Goal: Information Seeking & Learning: Check status

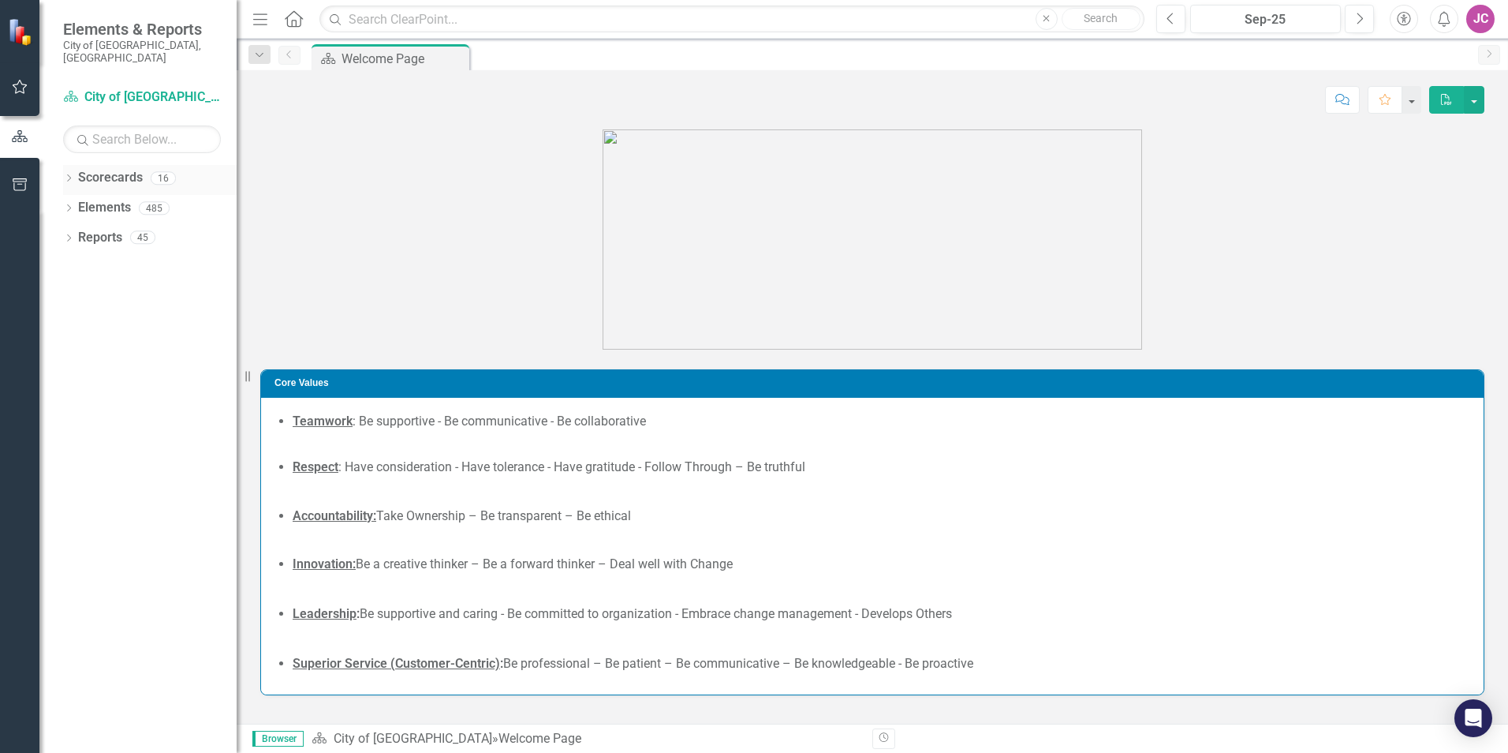
click at [73, 175] on icon "Dropdown" at bounding box center [68, 179] width 11 height 9
click at [88, 199] on link "City of [GEOGRAPHIC_DATA]" at bounding box center [162, 208] width 150 height 18
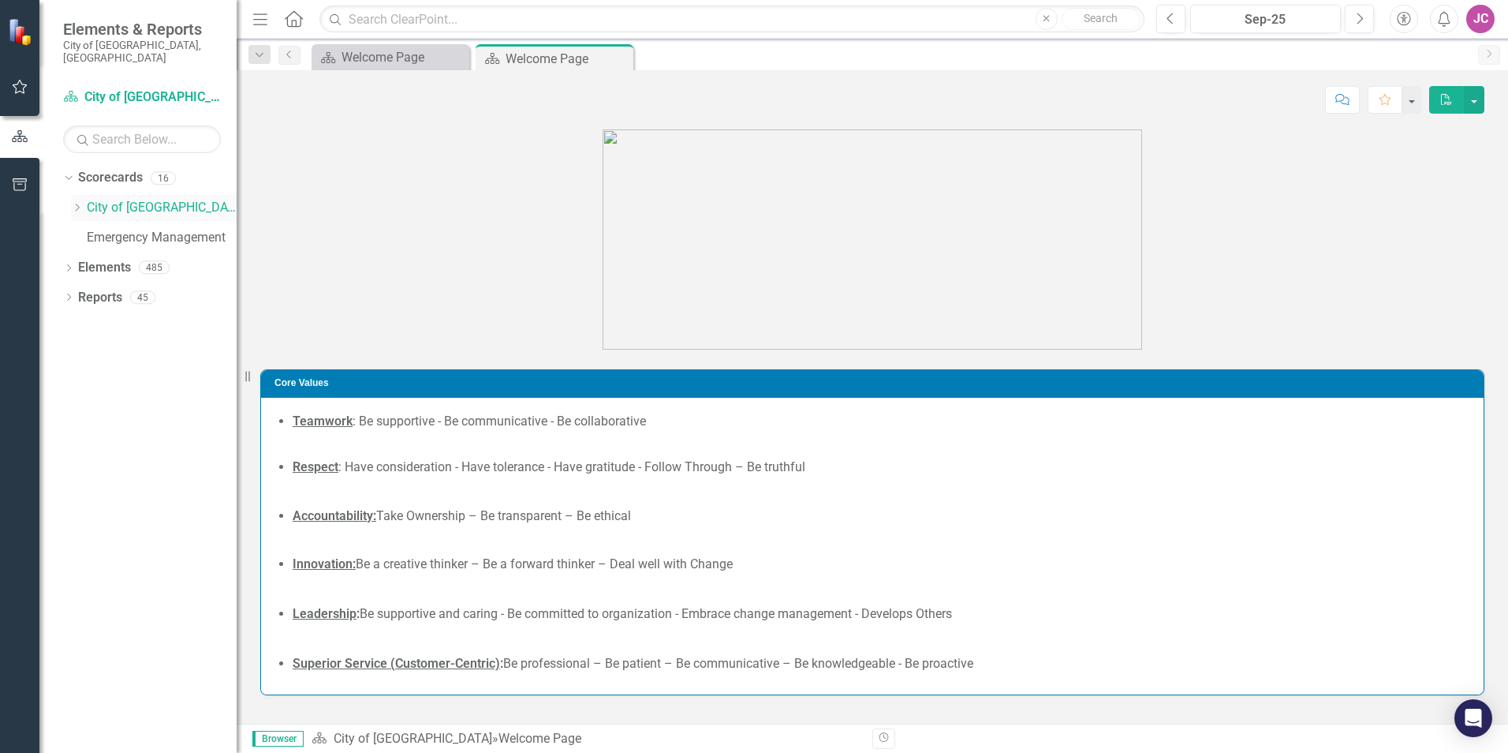
click at [76, 203] on icon "Dropdown" at bounding box center [77, 207] width 12 height 9
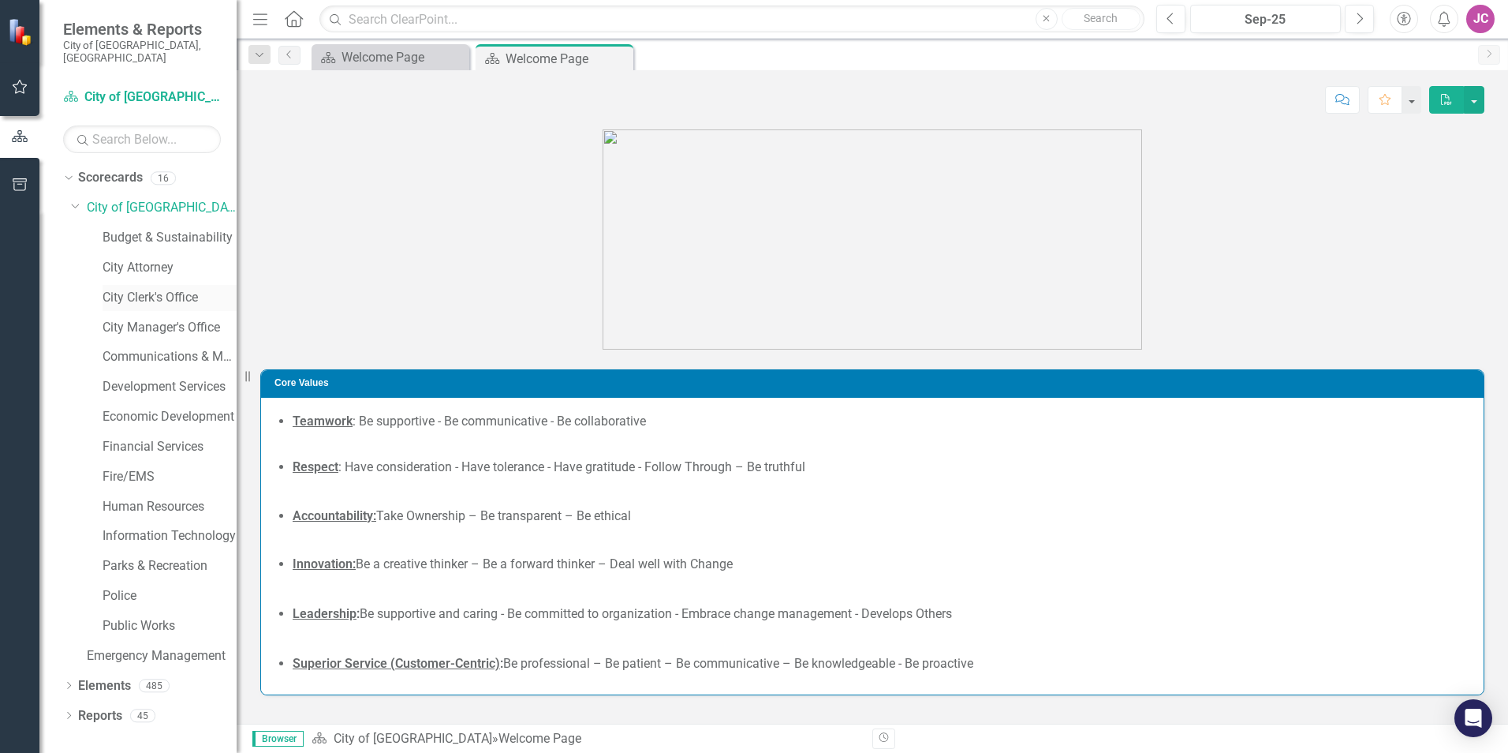
click at [176, 289] on link "City Clerk's Office" at bounding box center [170, 298] width 134 height 18
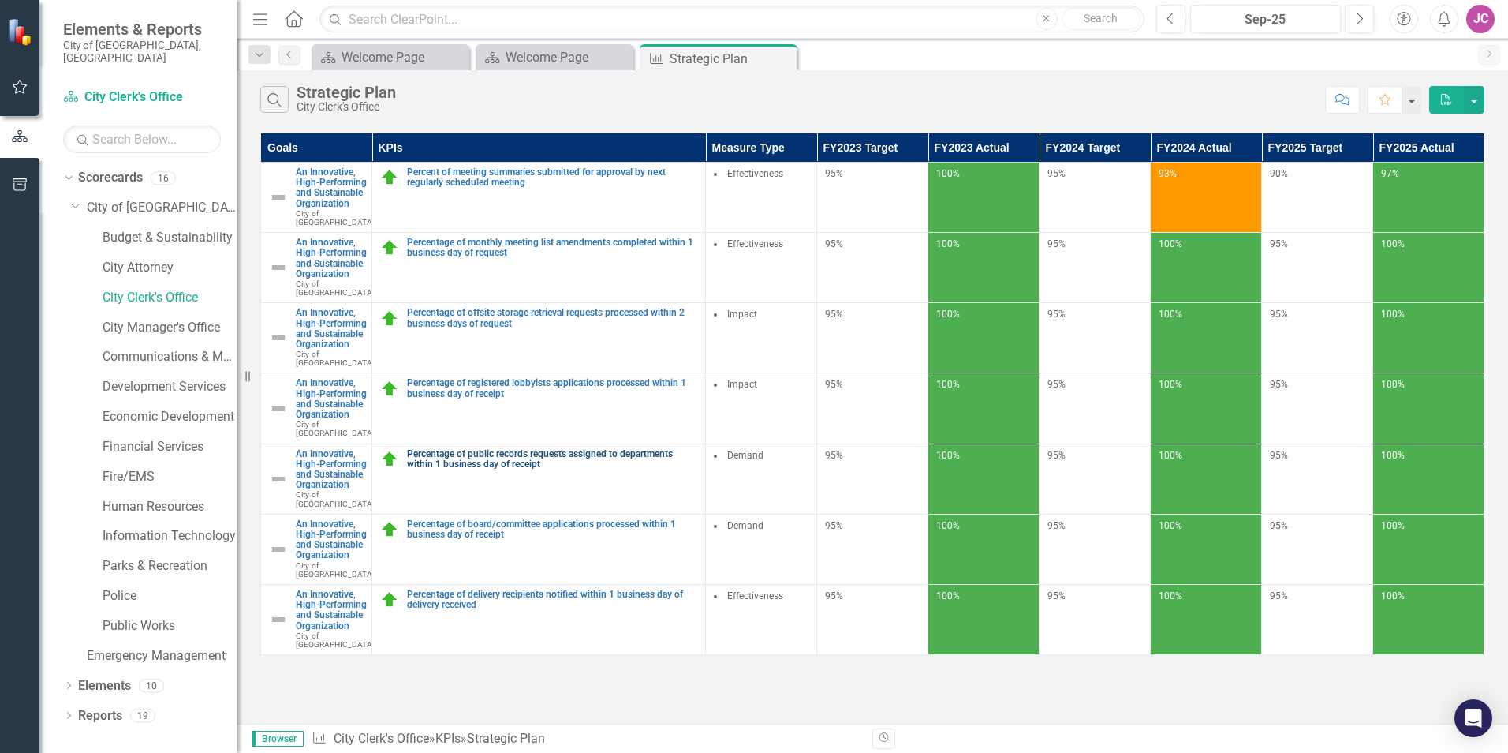
click at [552, 469] on link "Percentage of public records requests assigned to departments within 1 business…" at bounding box center [552, 459] width 290 height 21
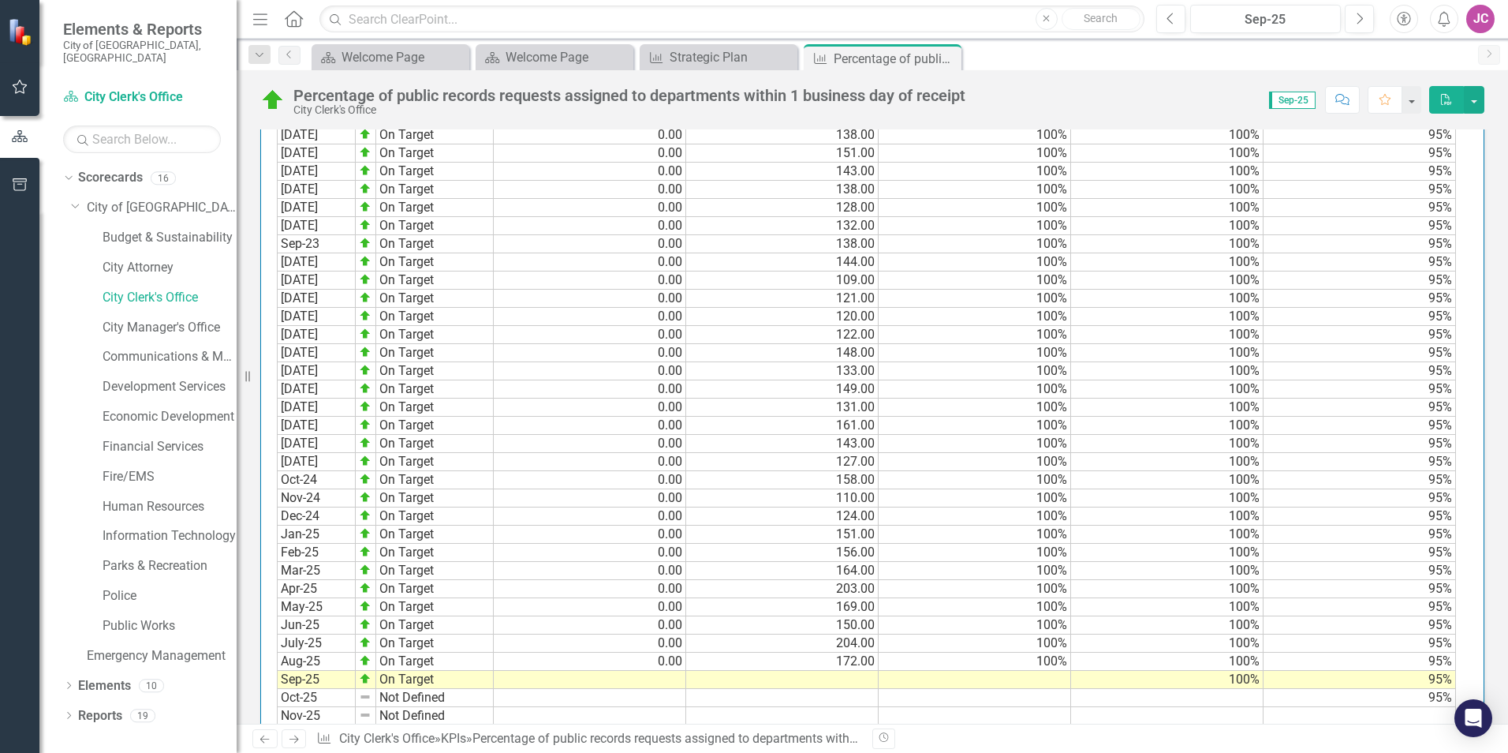
scroll to position [1578, 0]
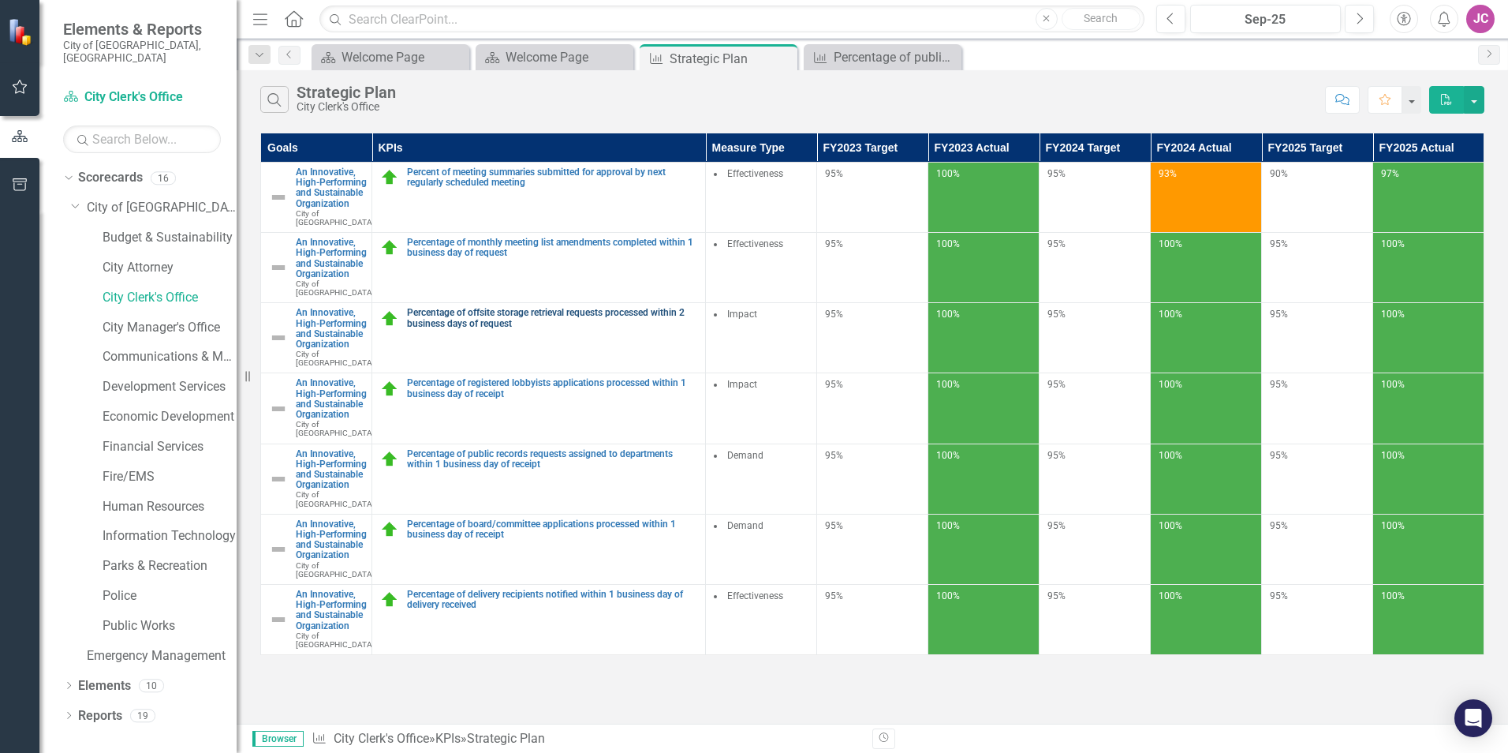
click at [473, 328] on link "Percentage of offsite storage retrieval requests processed within 2 business da…" at bounding box center [552, 318] width 290 height 21
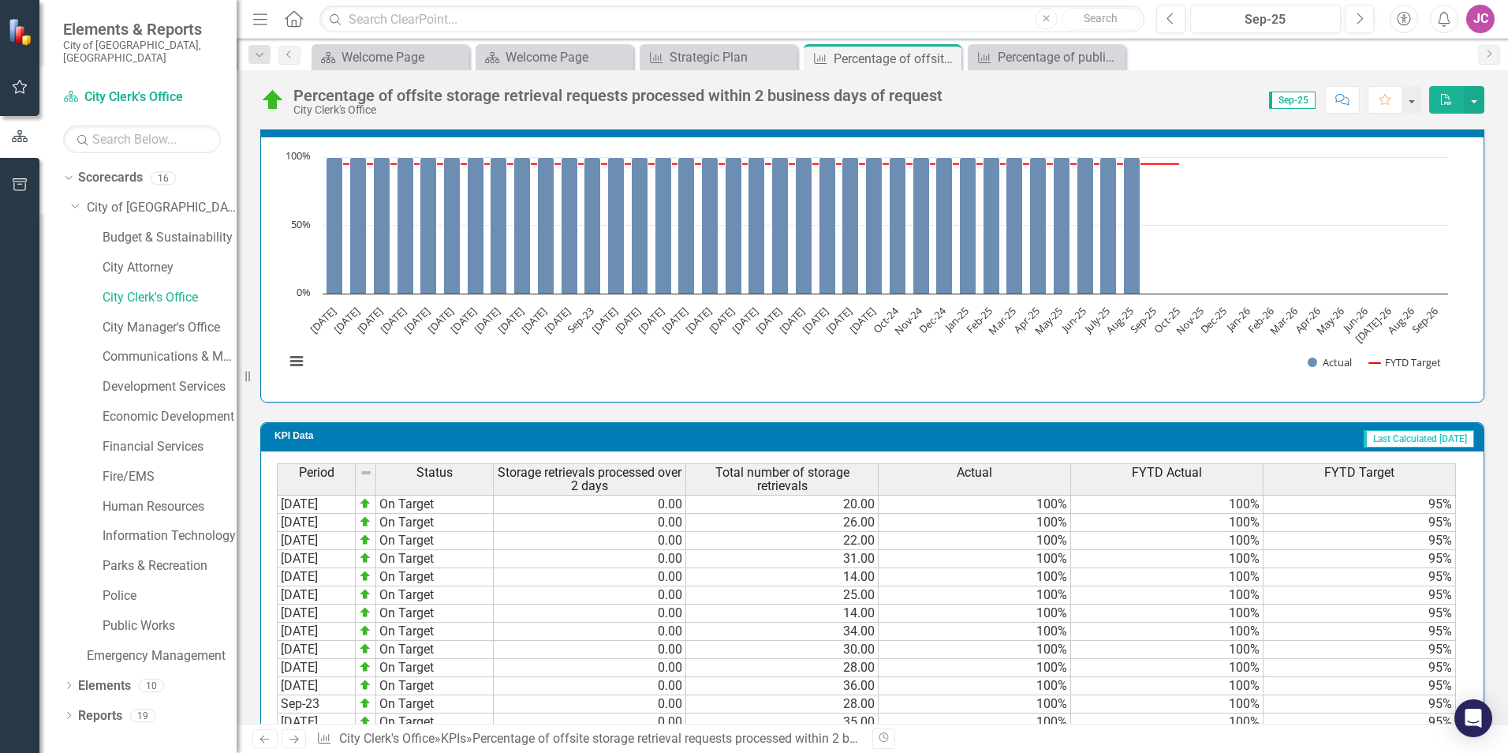
scroll to position [1724, 0]
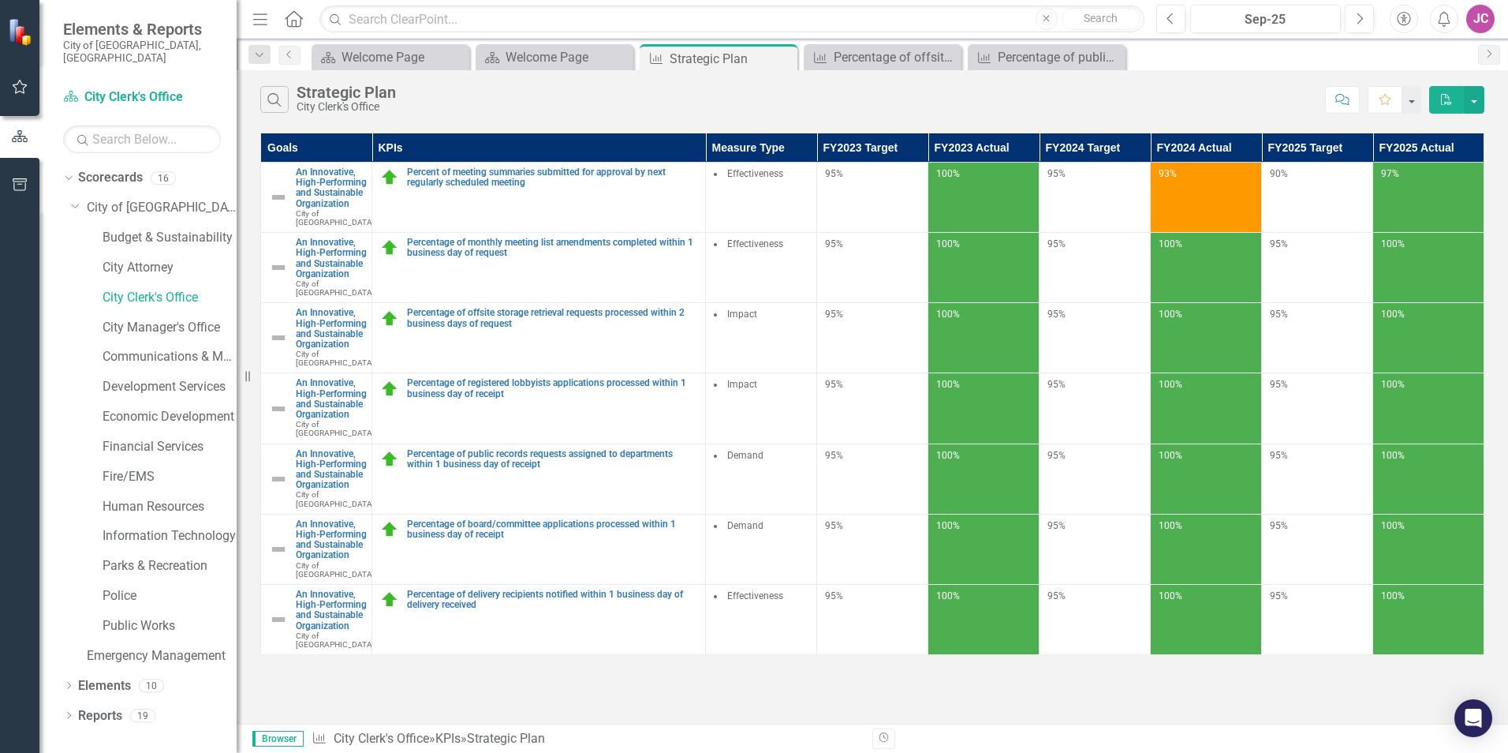
scroll to position [20, 0]
click at [501, 540] on link "Percentage of board/committee applications processed within 1 business day of r…" at bounding box center [552, 529] width 290 height 21
